Goal: Information Seeking & Learning: Understand process/instructions

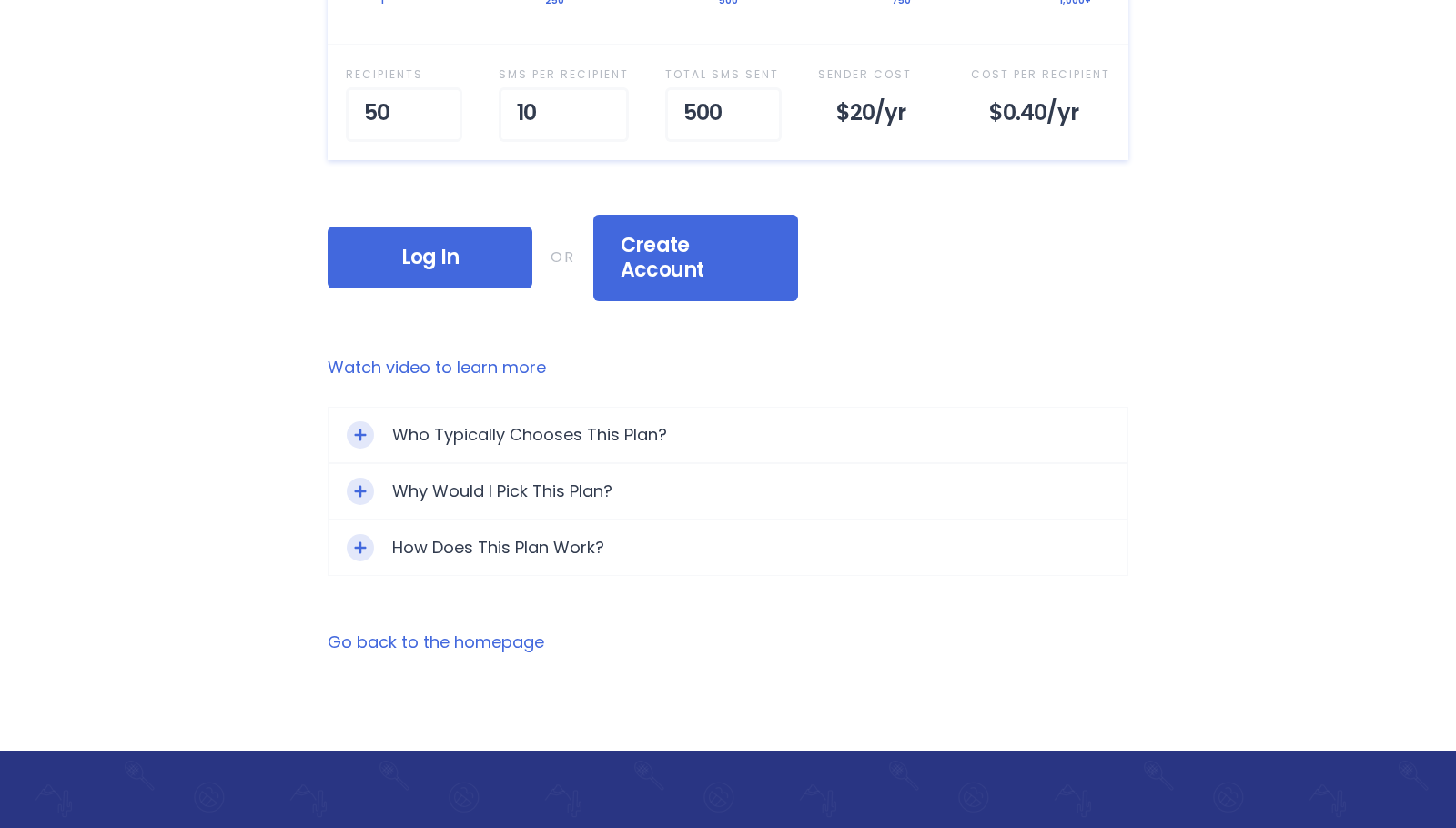
scroll to position [910, 0]
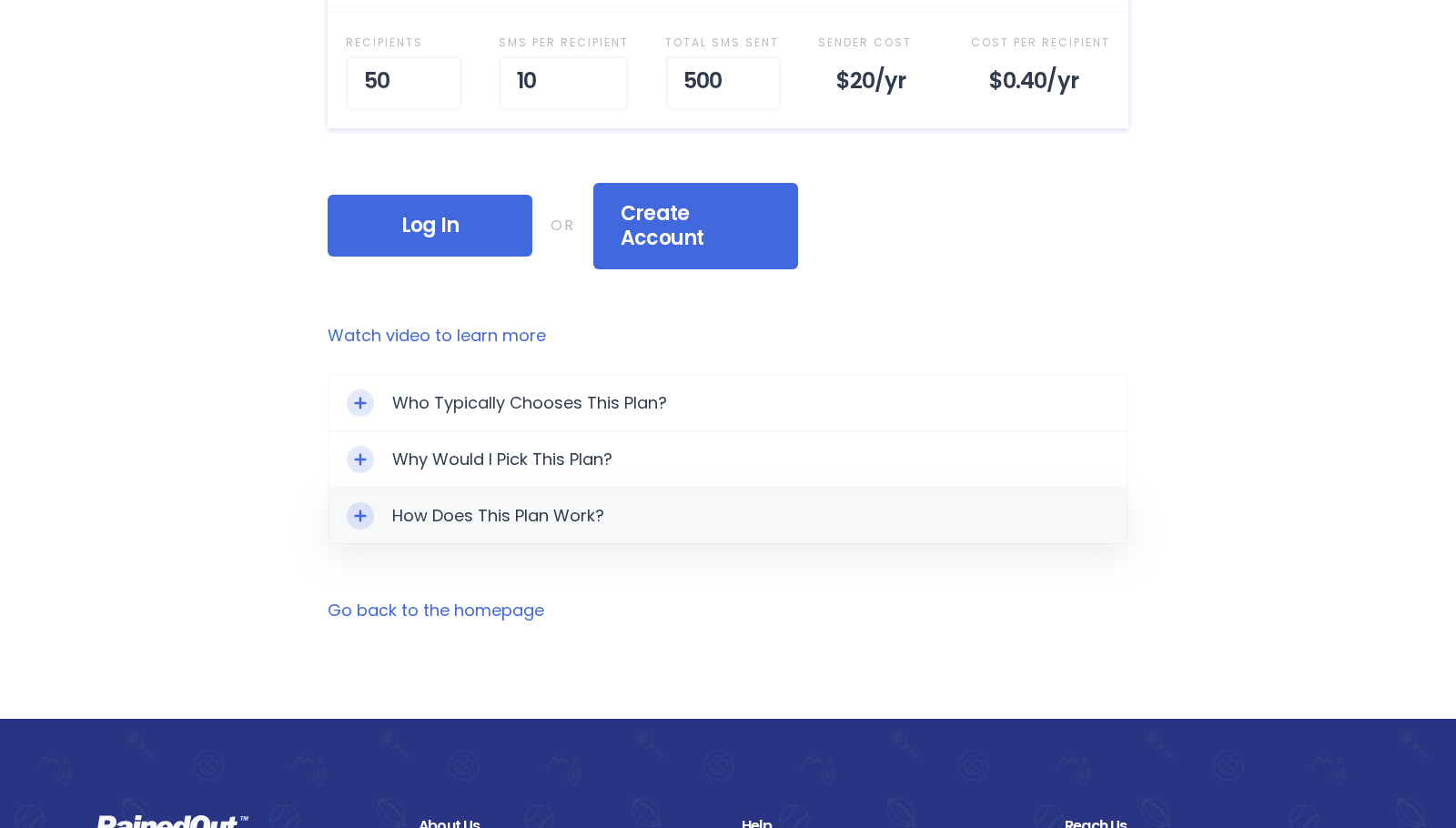
click at [503, 491] on div "How Does This Plan Work?" at bounding box center [728, 515] width 799 height 54
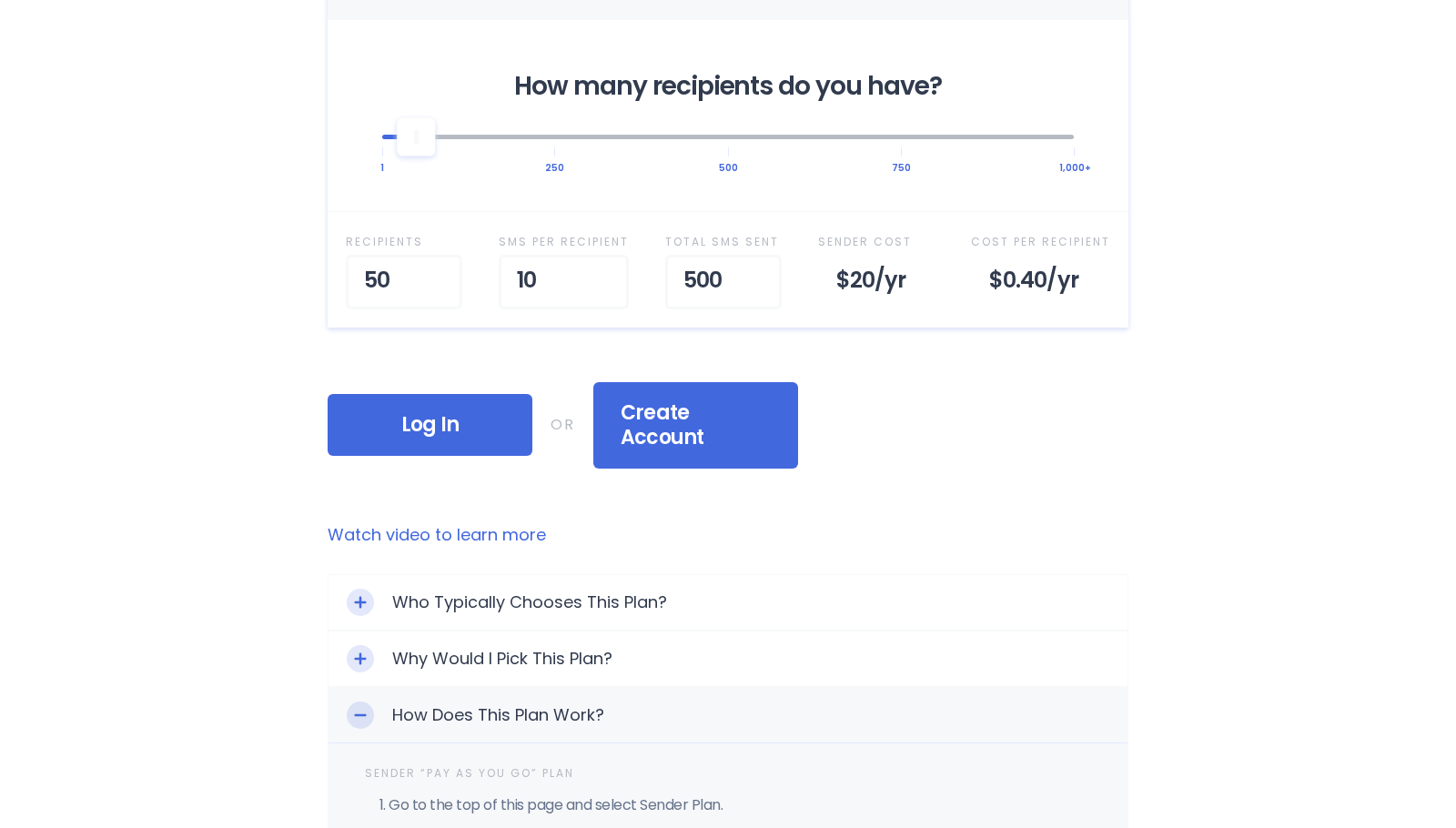
scroll to position [819, 0]
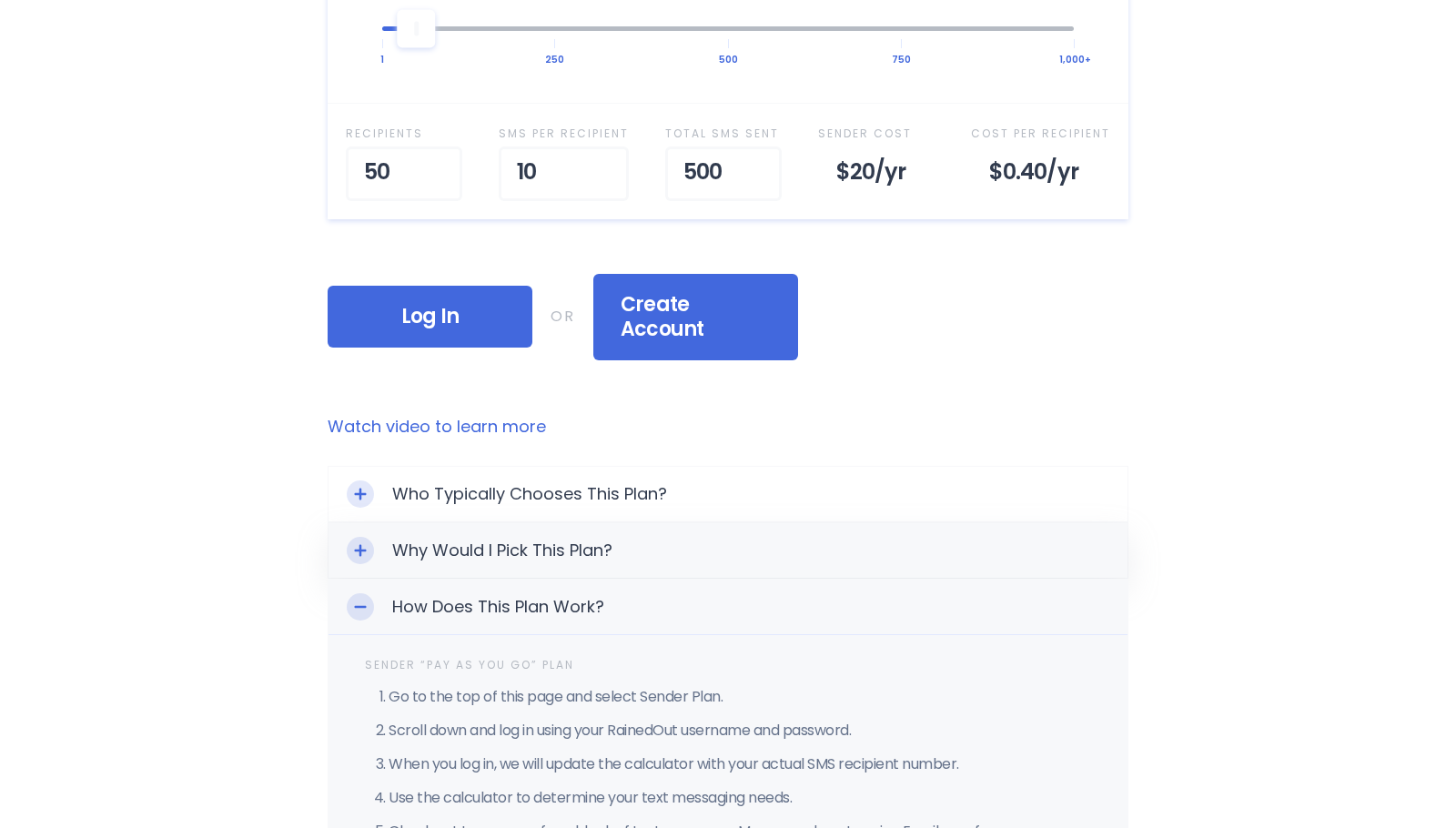
click at [636, 533] on div "Why Would I Pick This Plan?" at bounding box center [728, 550] width 799 height 54
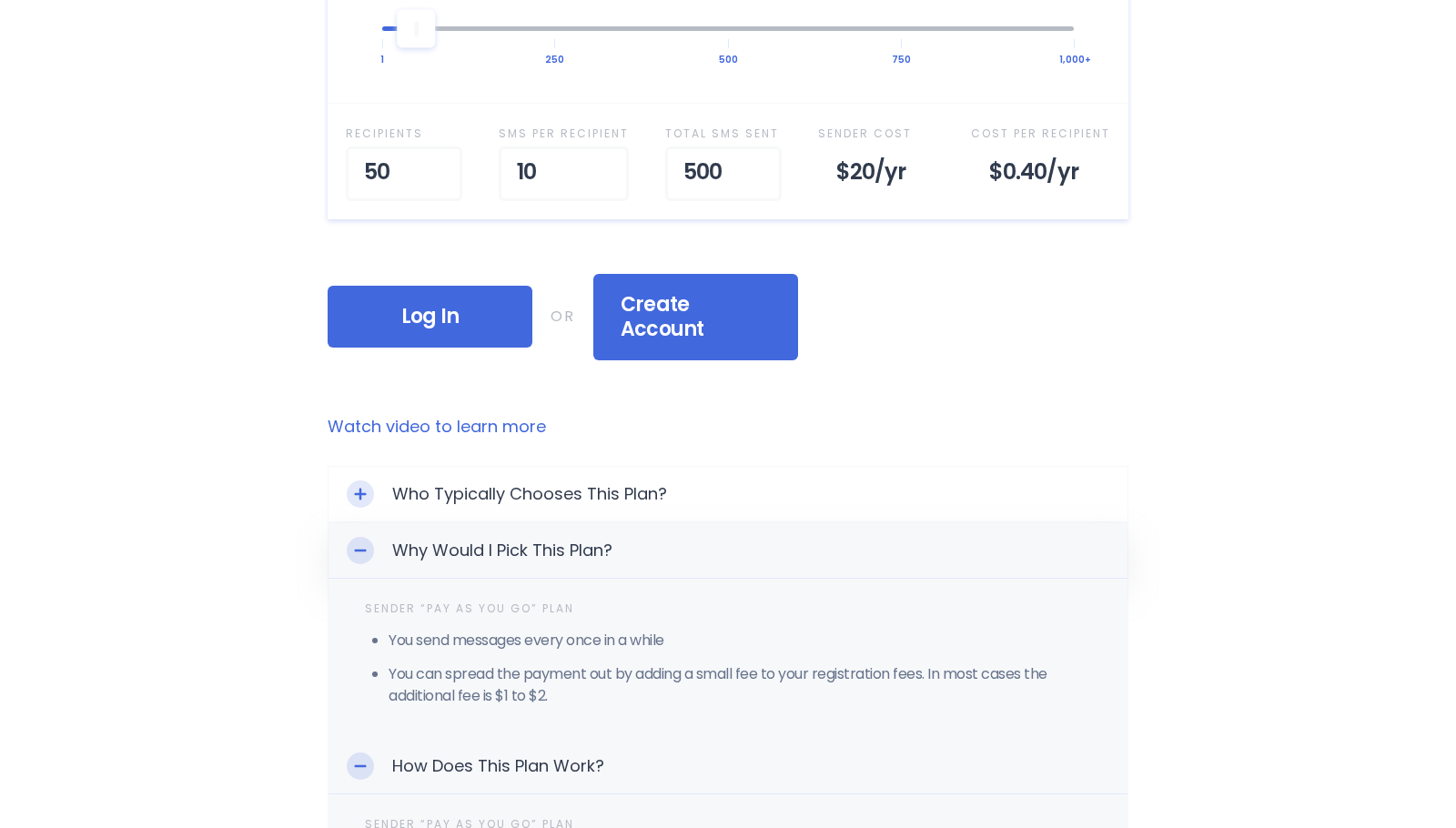
click at [636, 533] on div "Why Would I Pick This Plan?" at bounding box center [728, 551] width 799 height 55
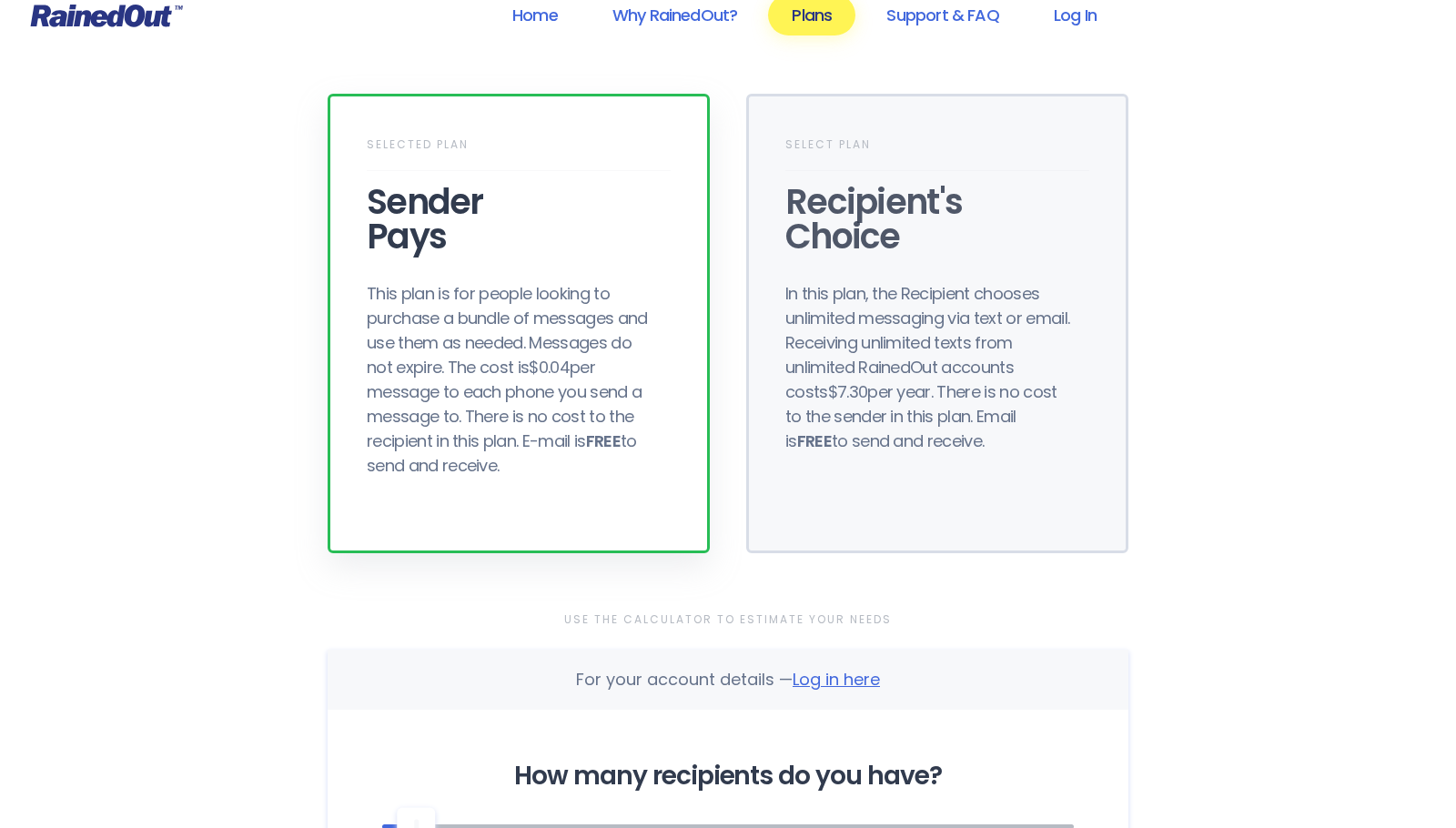
scroll to position [0, 0]
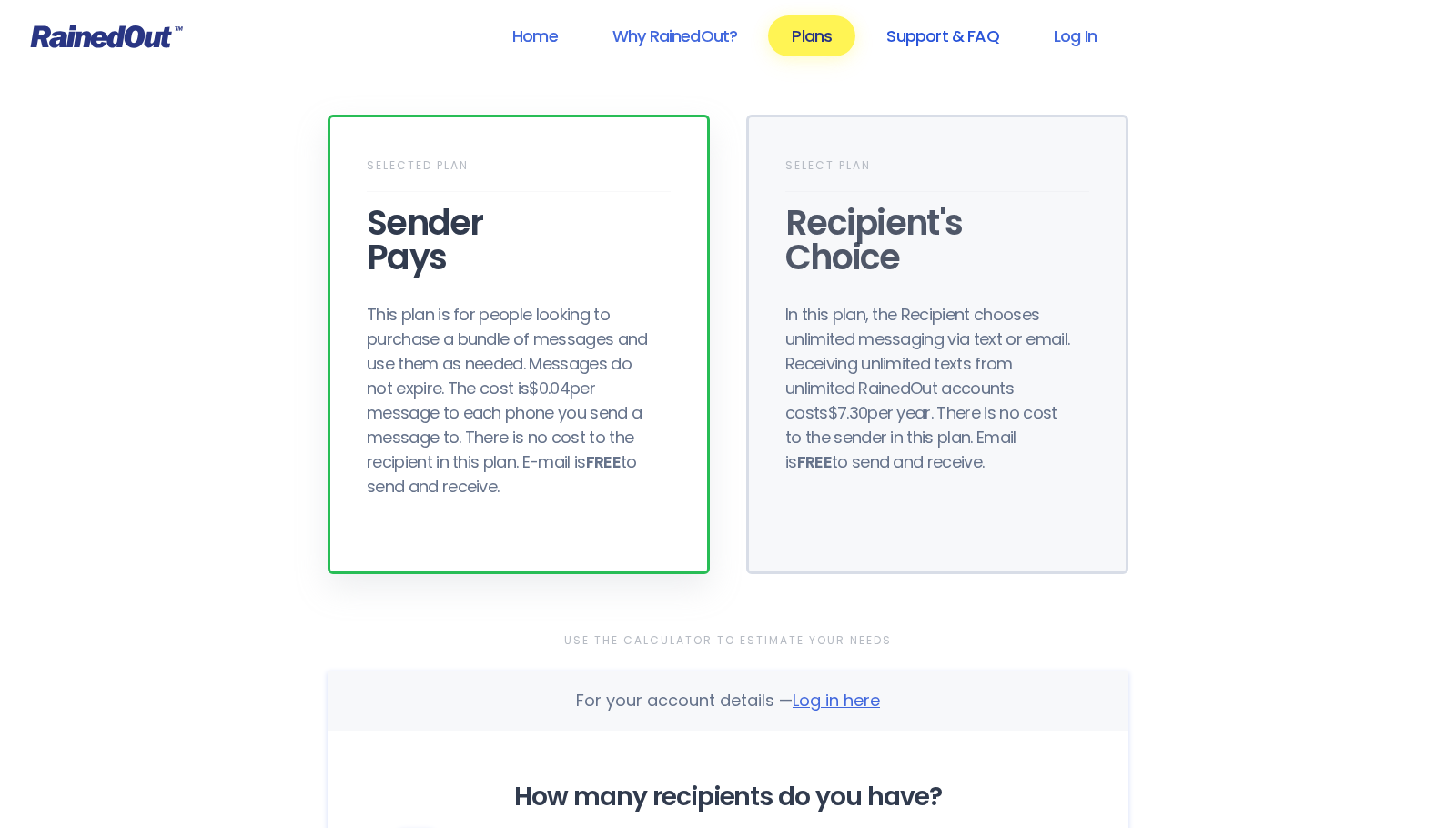
click at [952, 31] on link "Support & FAQ" at bounding box center [942, 36] width 159 height 41
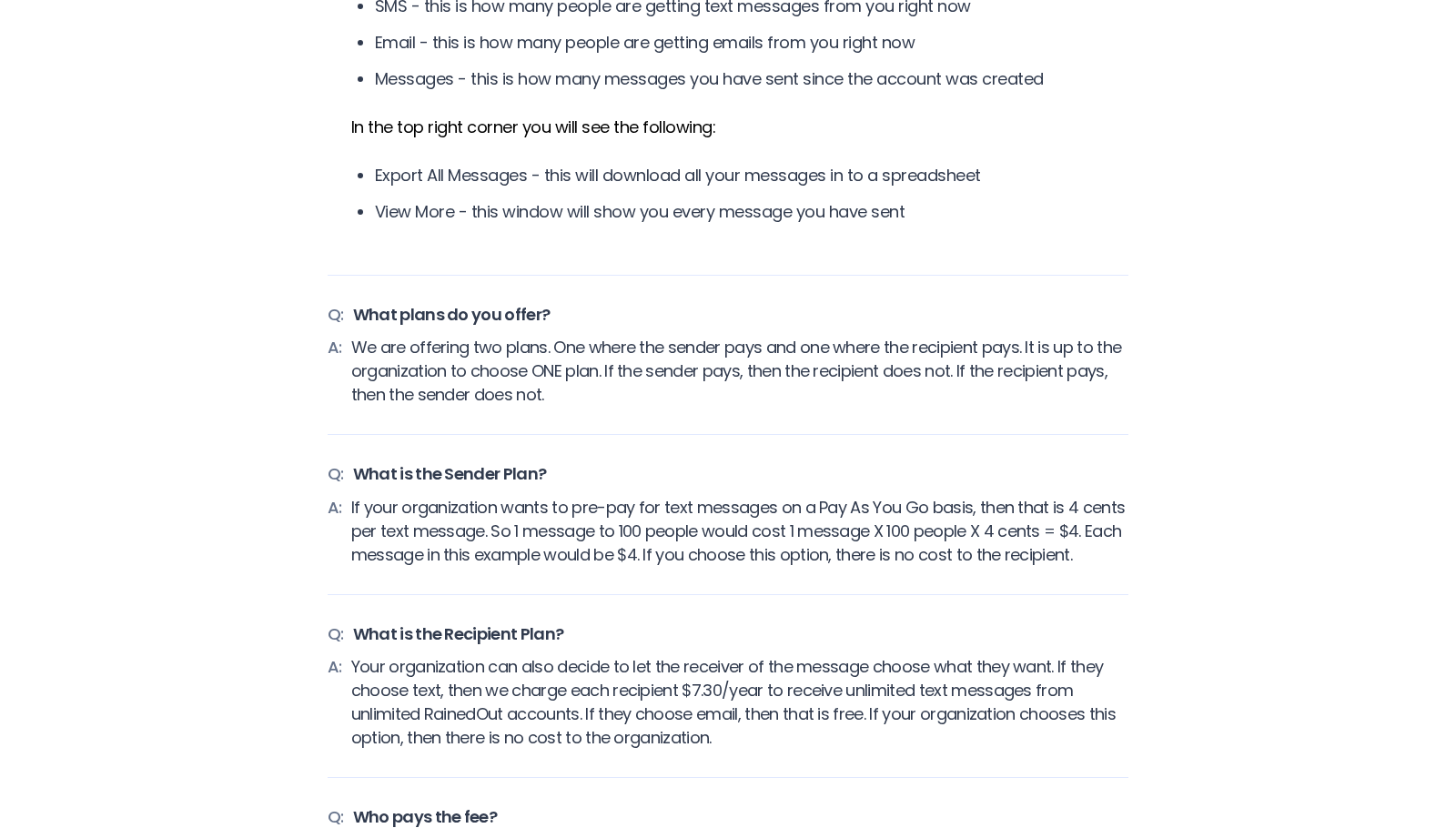
scroll to position [2821, 0]
